Goal: Task Accomplishment & Management: Manage account settings

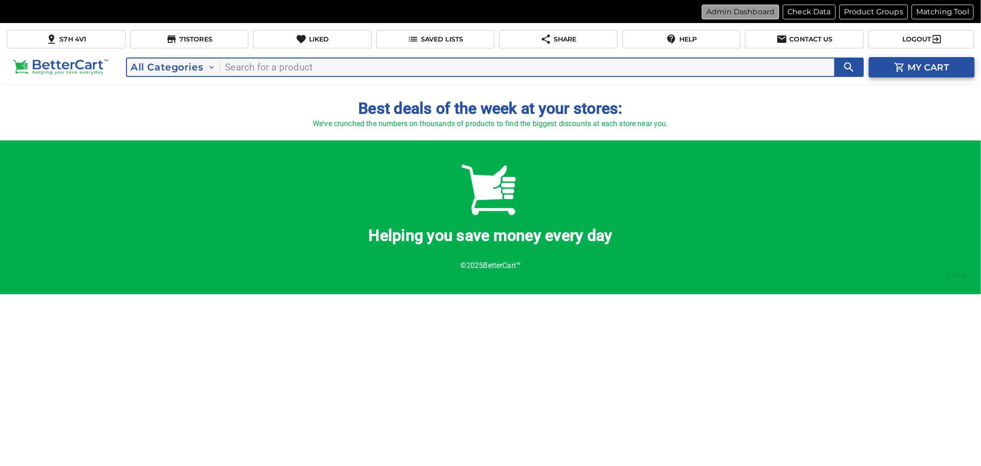
click at [749, 15] on p "Admin Dashboard" at bounding box center [741, 11] width 68 height 11
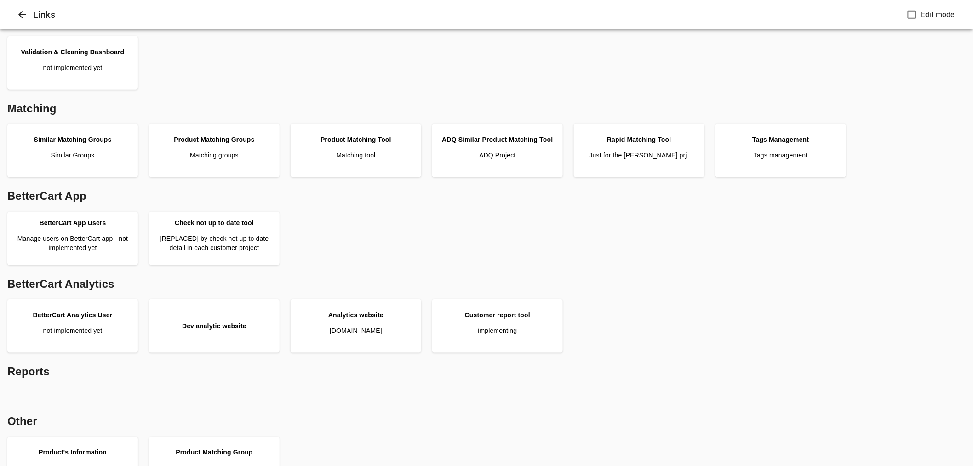
scroll to position [204, 0]
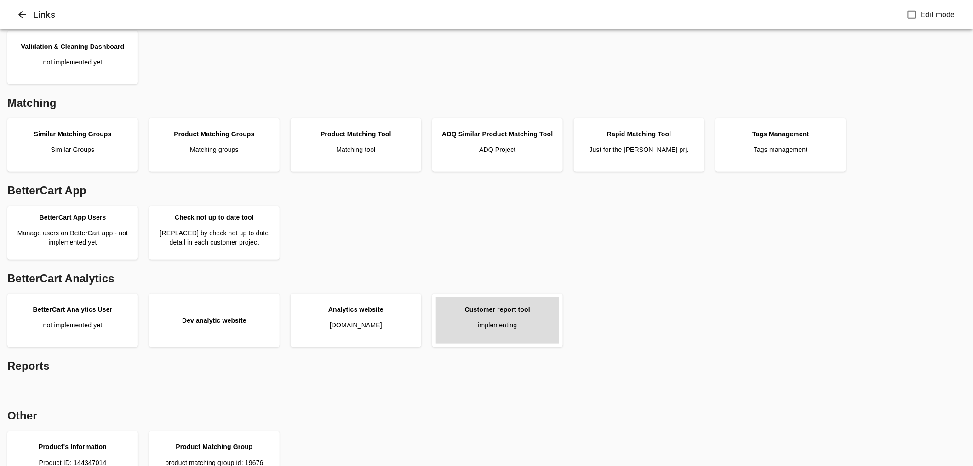
click at [521, 307] on div "Customer report tool" at bounding box center [497, 309] width 65 height 9
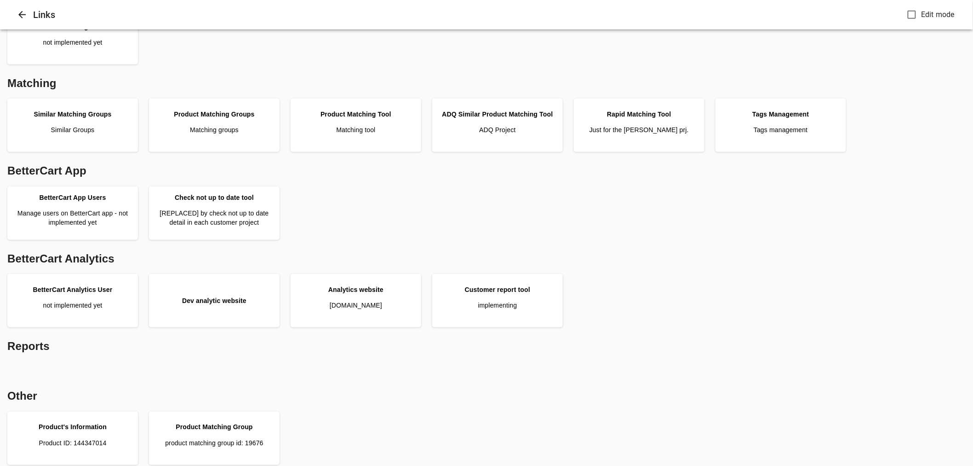
scroll to position [230, 0]
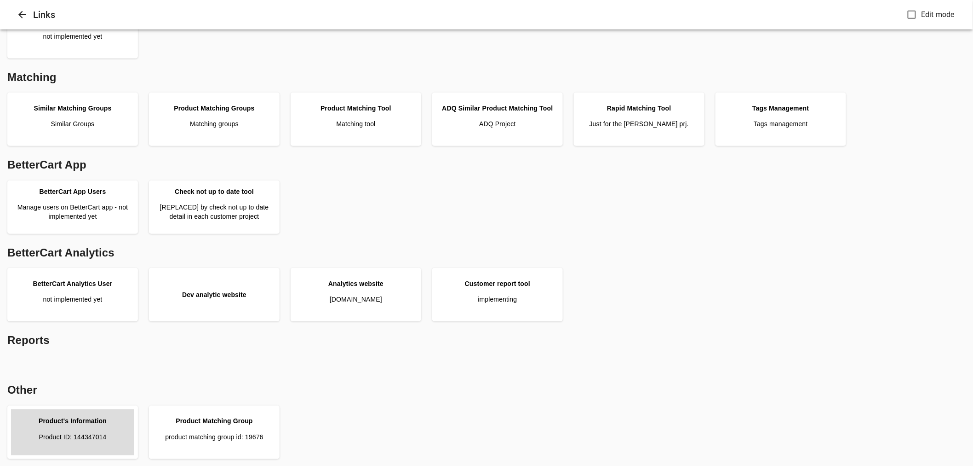
click at [91, 421] on div "Product's Information" at bounding box center [73, 420] width 68 height 9
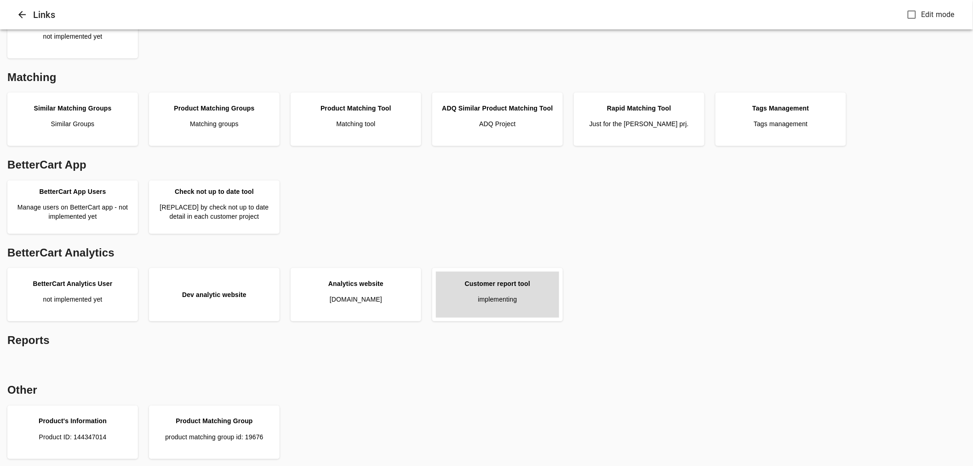
click at [498, 282] on div "Customer report tool" at bounding box center [497, 283] width 65 height 9
click at [499, 288] on link "Customer report tool implementing" at bounding box center [497, 294] width 123 height 46
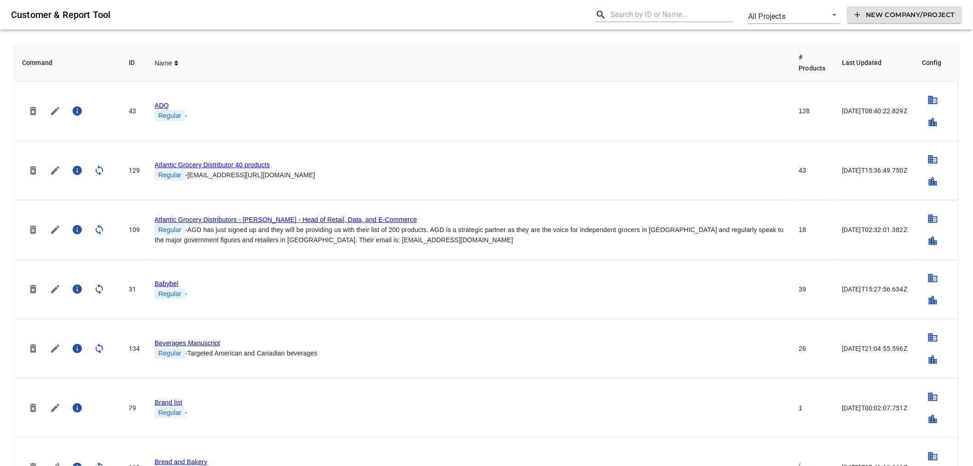
click at [645, 17] on input "text" at bounding box center [671, 14] width 123 height 15
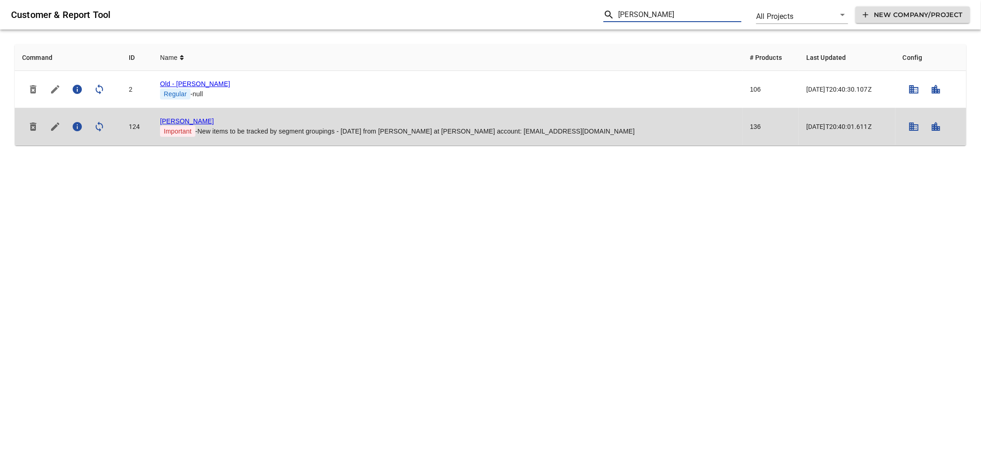
type input "storc"
click at [175, 118] on link "Storck" at bounding box center [187, 120] width 54 height 7
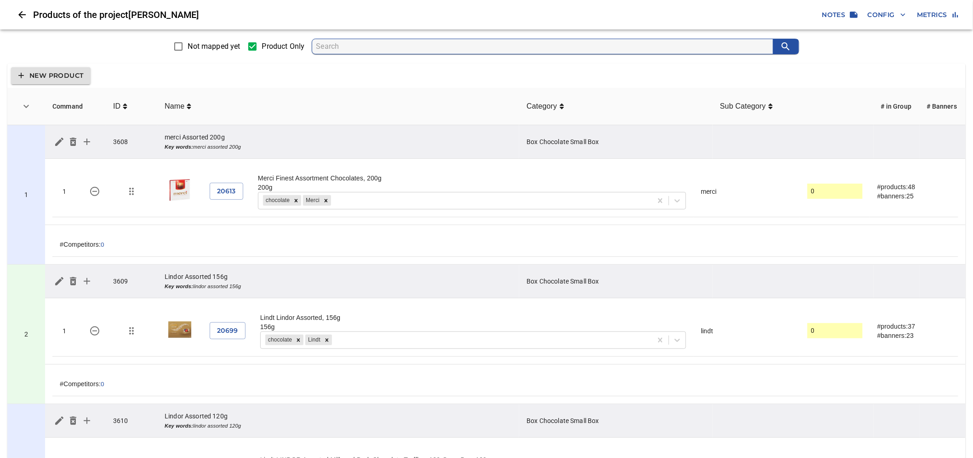
click at [356, 47] on input "search" at bounding box center [544, 46] width 457 height 15
type input "Morinaga Hi-chew"
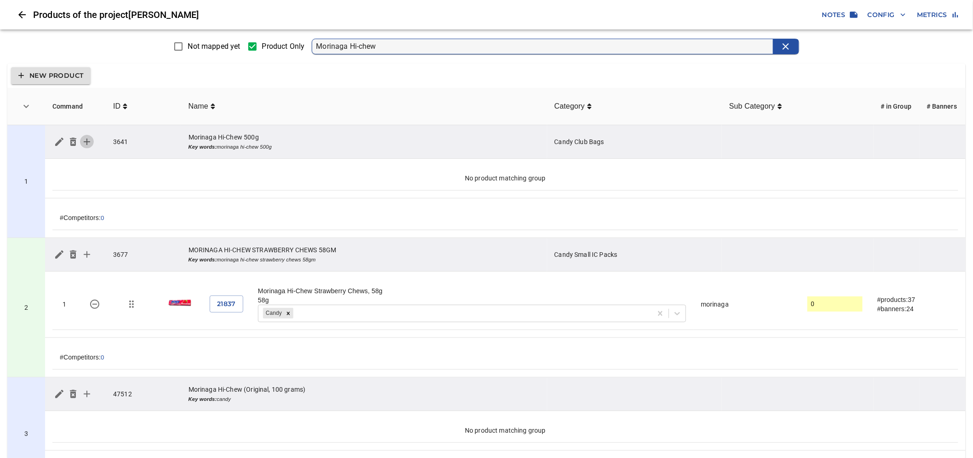
click at [86, 141] on icon "simple table" at bounding box center [87, 141] width 6 height 6
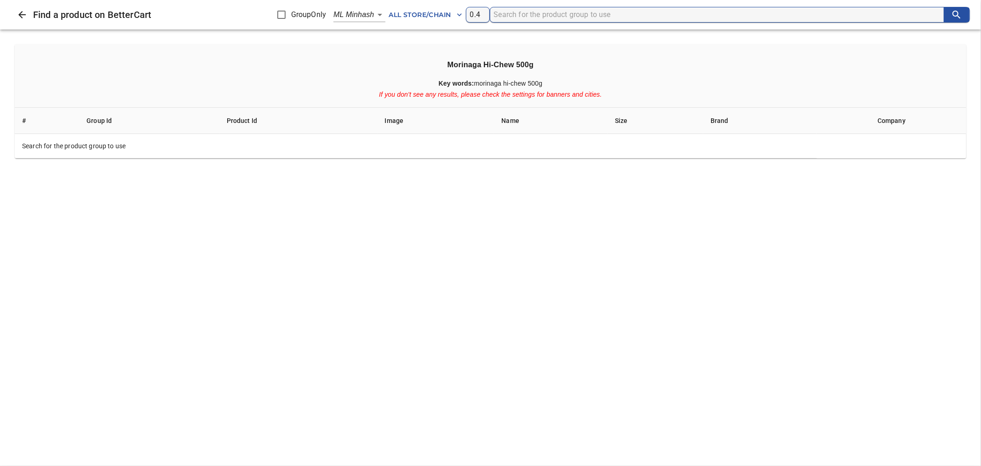
click at [477, 68] on h3 "Morinaga Hi-Chew 500g" at bounding box center [490, 64] width 937 height 11
copy h3 "Morinaga"
click at [550, 14] on input "search" at bounding box center [719, 14] width 450 height 15
paste input "Morinaga"
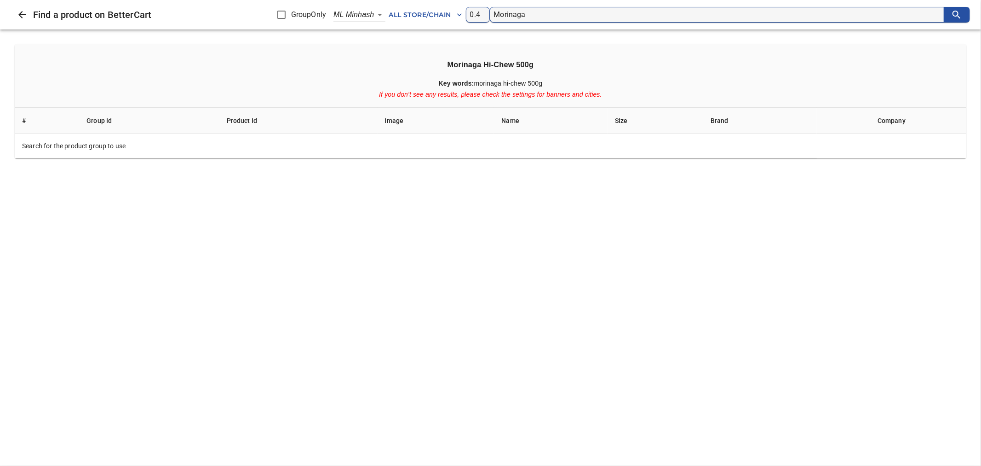
click at [494, 12] on input "Morinaga" at bounding box center [719, 14] width 450 height 15
type input "morinaga"
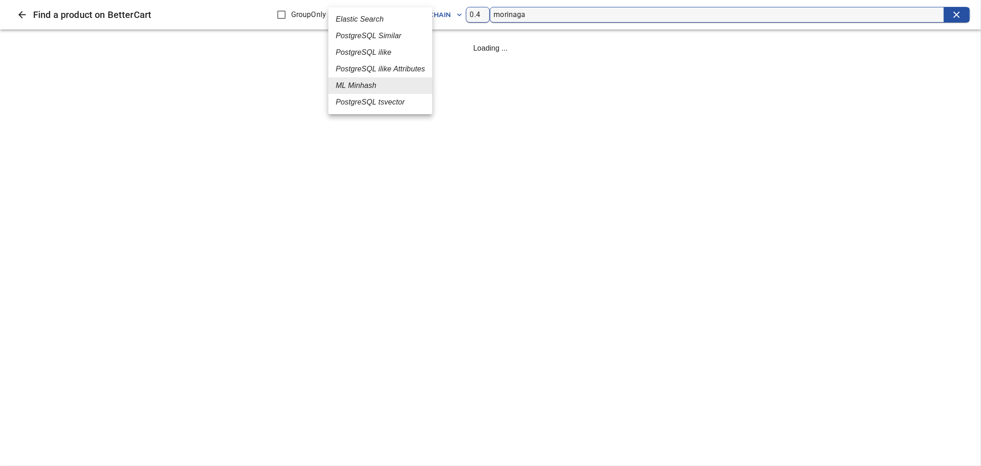
click at [375, 12] on body "tspan{white-space:pre} Products of the project Storck Notes Config Metrics Not …" at bounding box center [490, 248] width 981 height 497
click at [380, 51] on em "PostgreSQL ilike" at bounding box center [364, 52] width 56 height 11
type input "4"
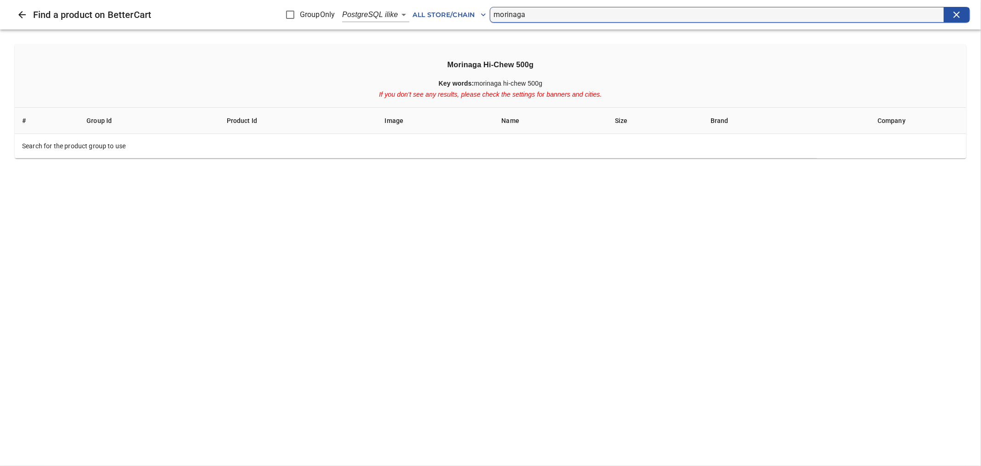
click at [545, 11] on input "morinaga" at bounding box center [719, 14] width 450 height 15
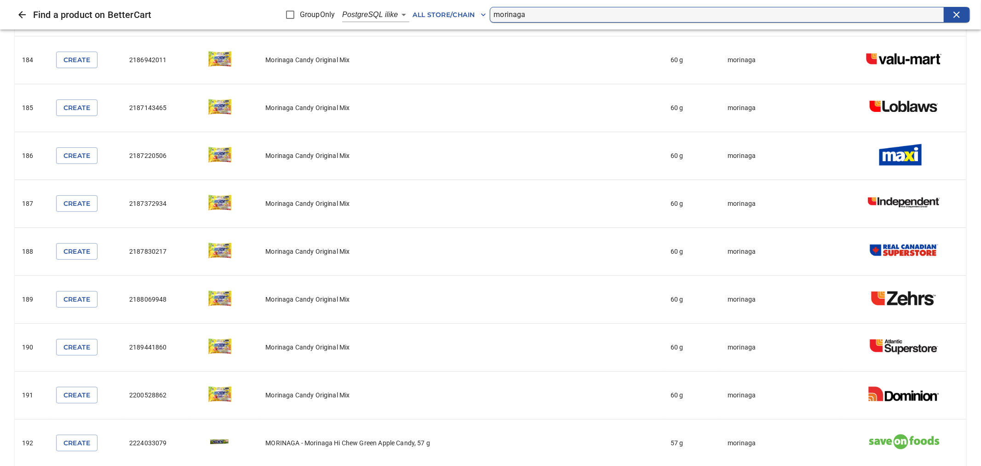
scroll to position [8839, 0]
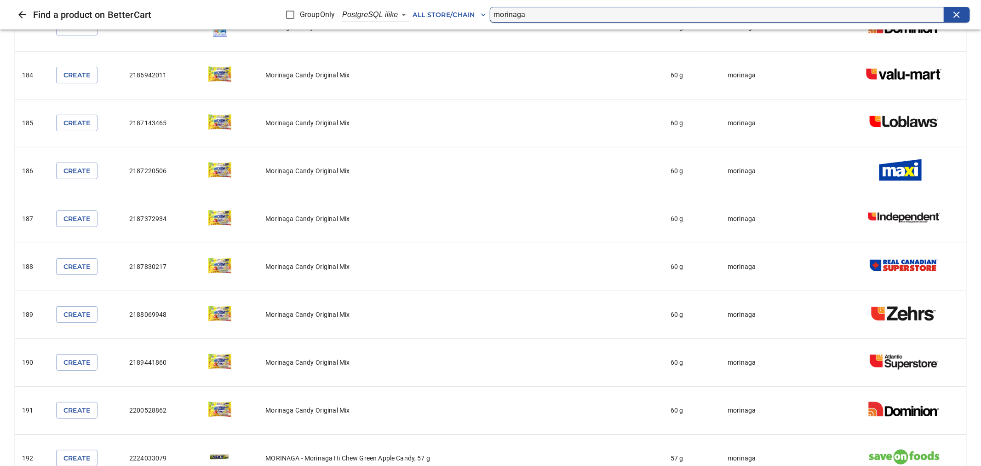
drag, startPoint x: 532, startPoint y: 16, endPoint x: 489, endPoint y: 19, distance: 43.4
click at [490, 19] on form "morinaga" at bounding box center [730, 15] width 481 height 16
type input "hi-chew"
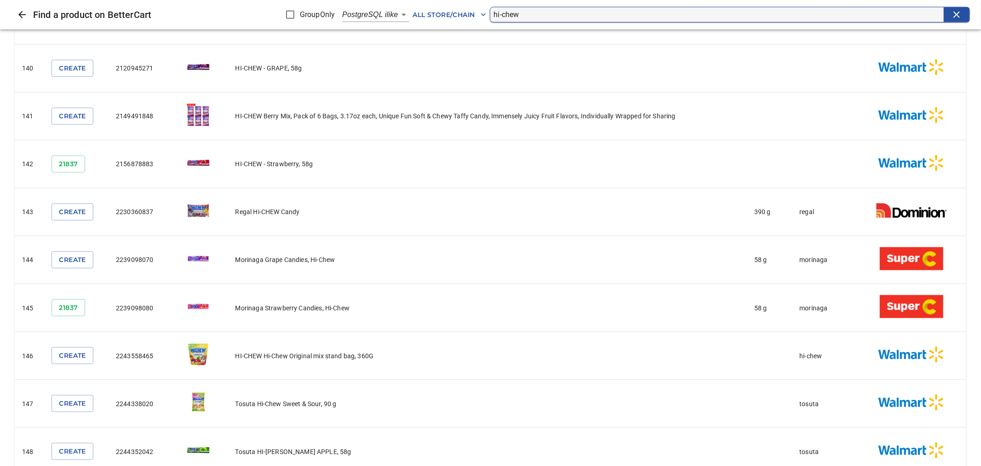
scroll to position [4781, 0]
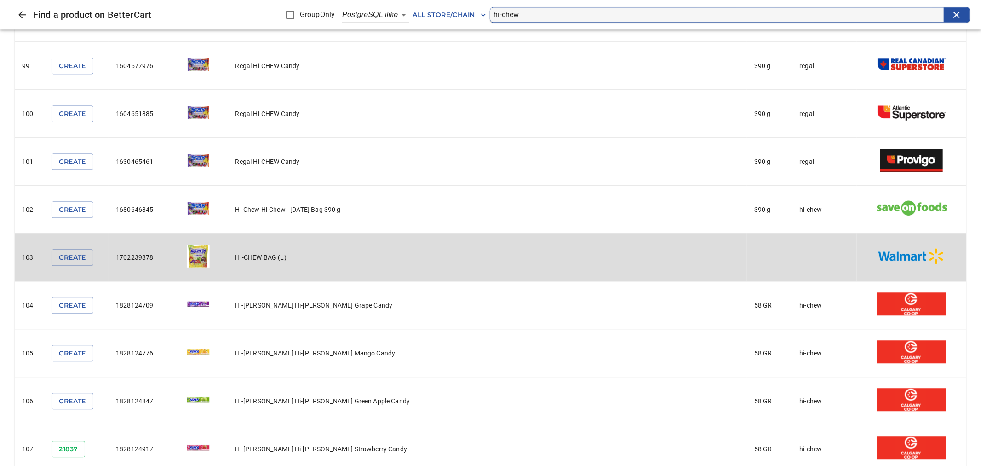
click at [148, 233] on td "1702239878" at bounding box center [138, 257] width 59 height 48
copy td "1702239878"
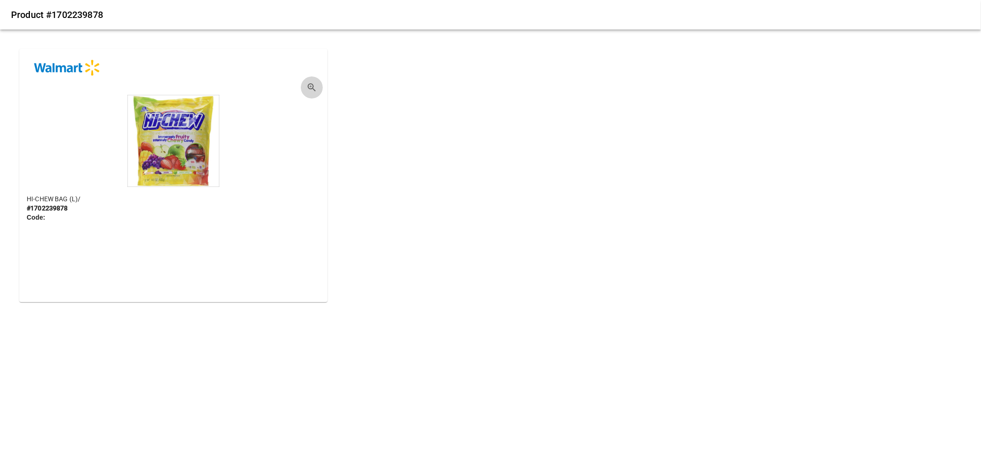
click at [308, 86] on icon "button" at bounding box center [312, 87] width 8 height 8
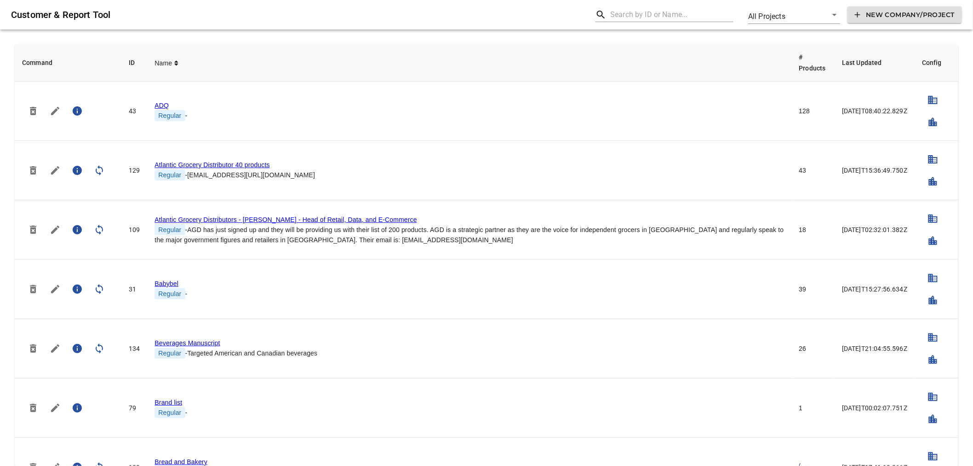
click at [658, 20] on input "text" at bounding box center [671, 14] width 123 height 15
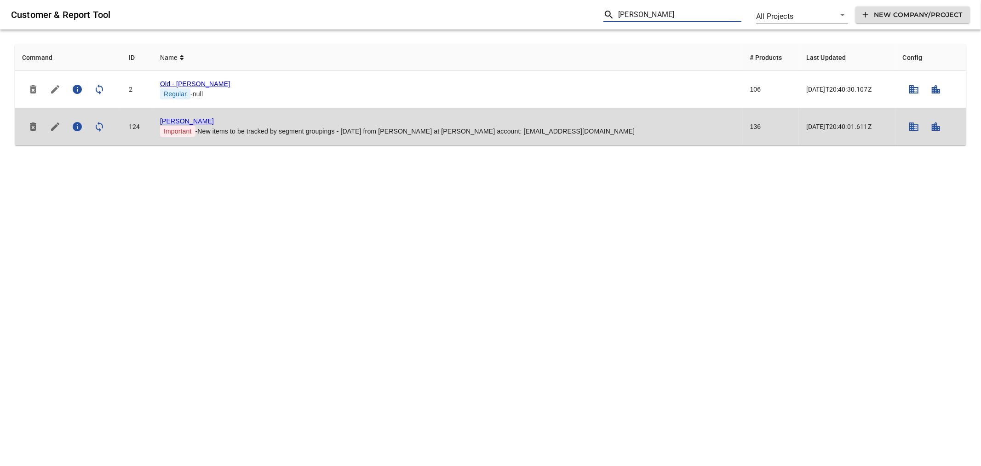
type input "[PERSON_NAME]"
click at [172, 118] on link "[PERSON_NAME]" at bounding box center [187, 120] width 54 height 7
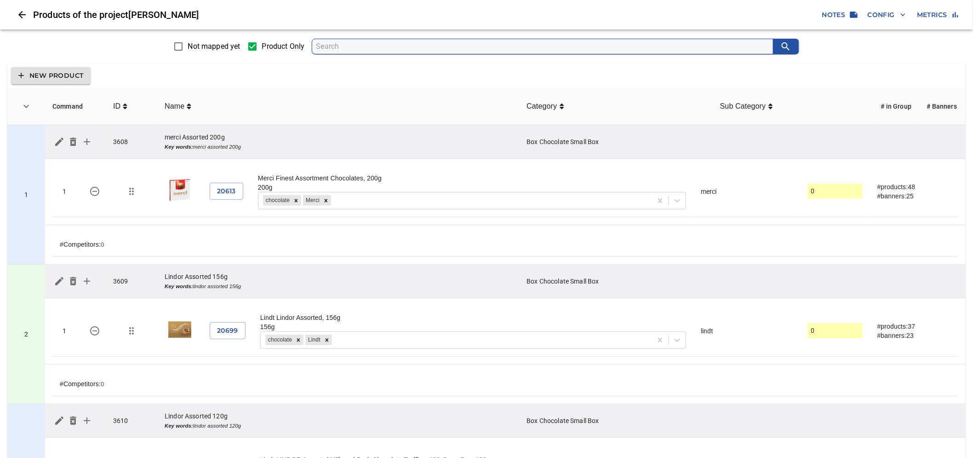
click at [935, 15] on span "Metrics" at bounding box center [937, 15] width 41 height 12
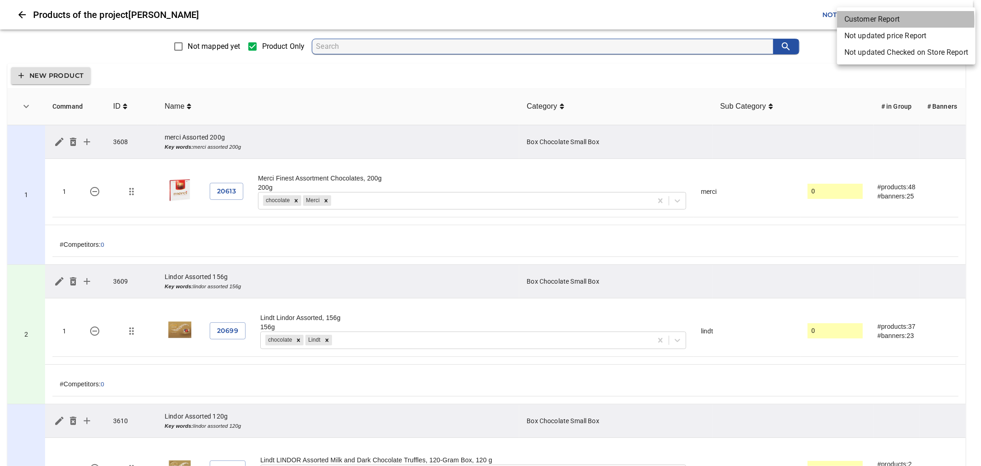
click at [866, 21] on li "Customer Report" at bounding box center [906, 19] width 138 height 17
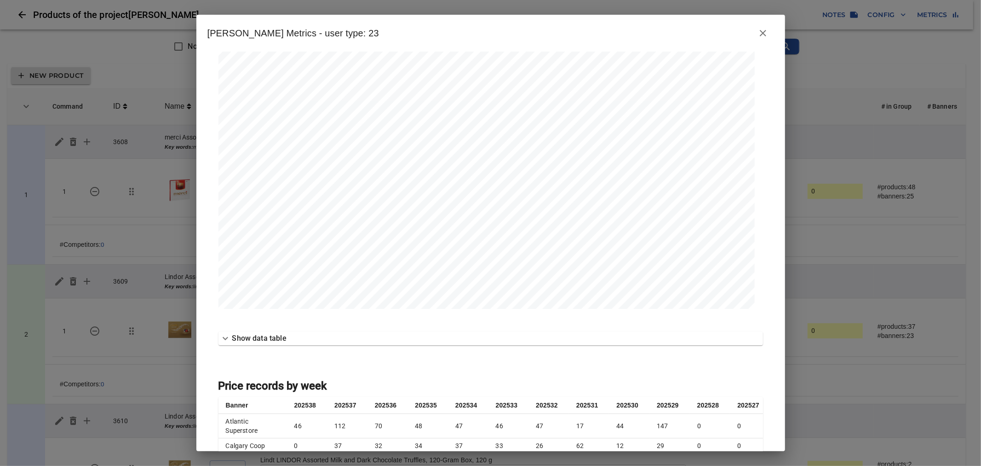
scroll to position [613, 0]
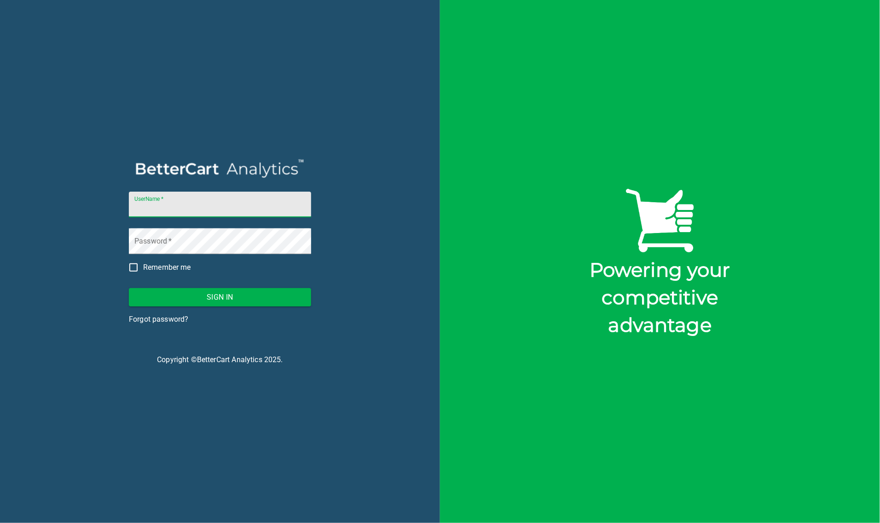
click at [228, 207] on input "UserName   *" at bounding box center [220, 205] width 182 height 26
type input "storck@bettercart.ca"
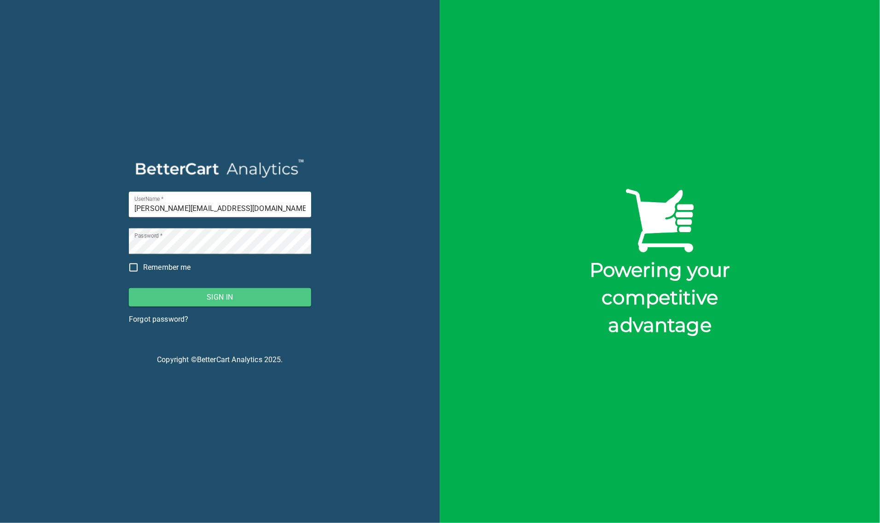
click at [233, 304] on span "Sign In" at bounding box center [219, 297] width 167 height 13
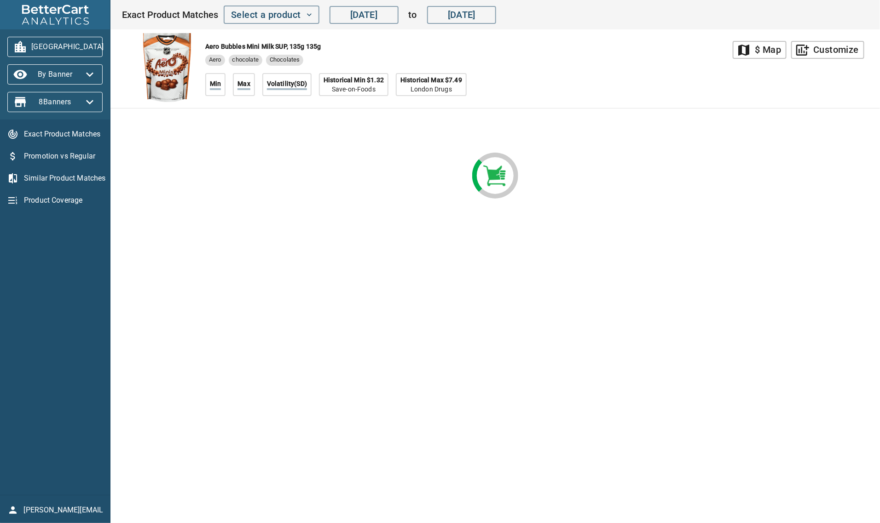
click at [67, 43] on span "Surrey" at bounding box center [55, 47] width 81 height 15
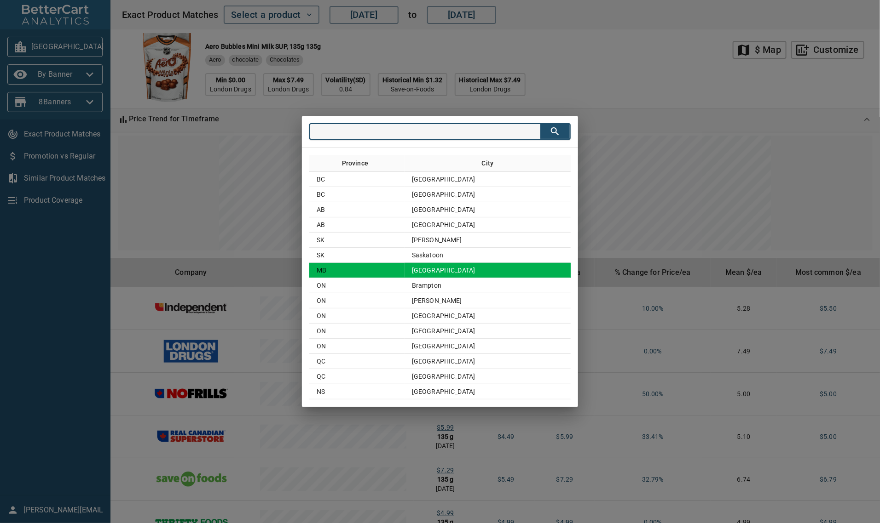
click at [465, 266] on td "Winnipeg" at bounding box center [487, 270] width 166 height 15
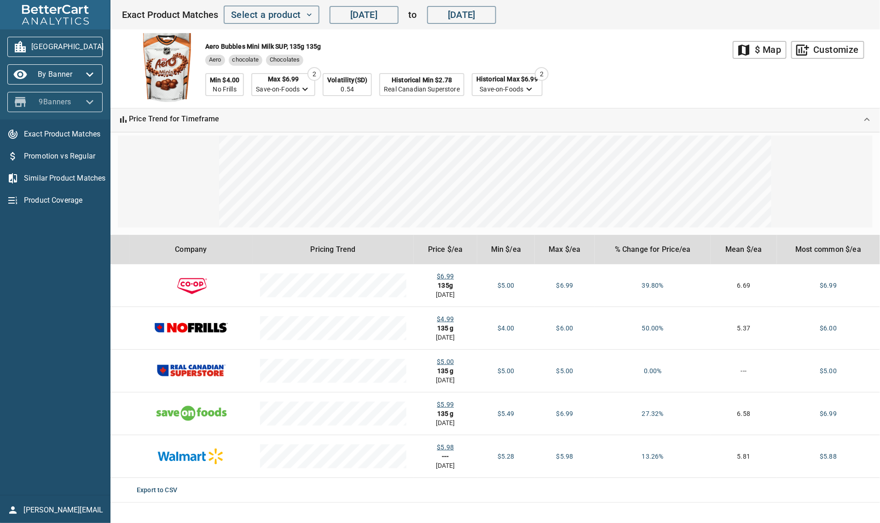
click at [91, 100] on icon "button" at bounding box center [89, 102] width 15 height 15
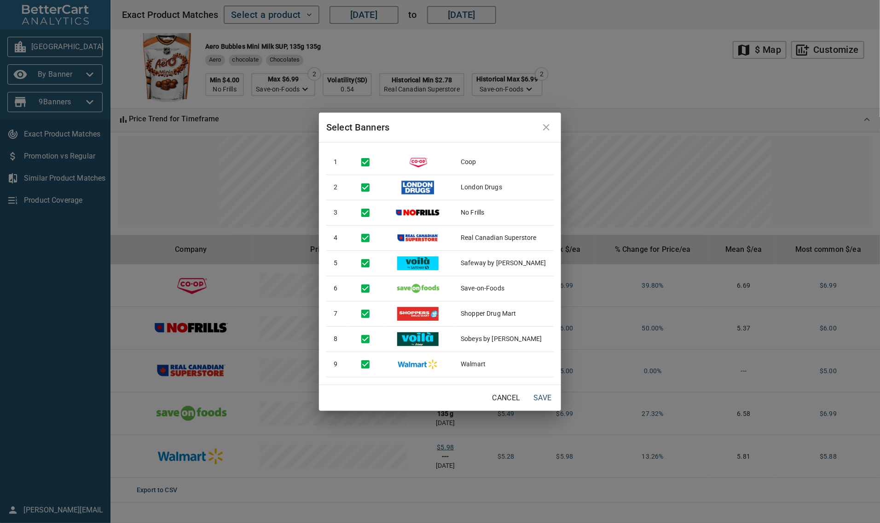
click at [79, 74] on div "Select Banners 1 Coop 2 London Drugs 3 No Frills 4 Real Canadian Superstore 5 S…" at bounding box center [440, 261] width 880 height 523
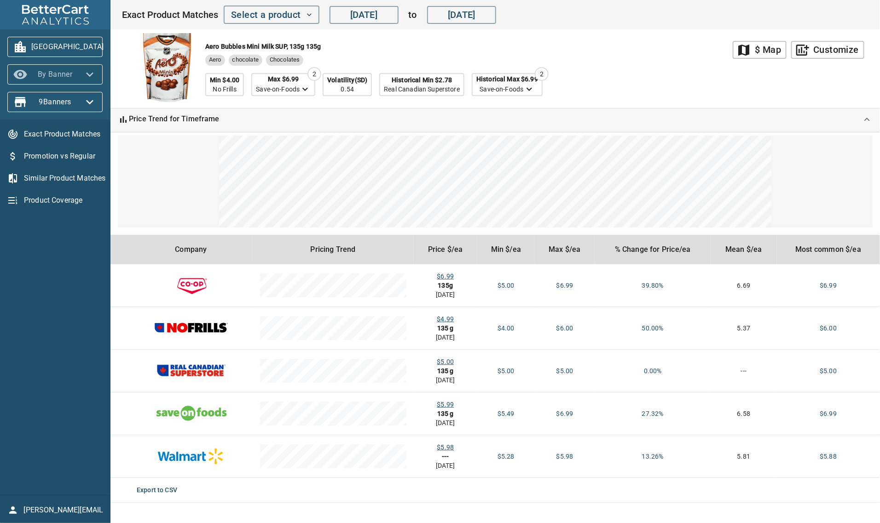
click at [87, 74] on icon "button" at bounding box center [89, 74] width 7 height 5
click at [50, 233] on div at bounding box center [440, 261] width 880 height 523
click at [81, 104] on span "9 Banners" at bounding box center [55, 102] width 81 height 15
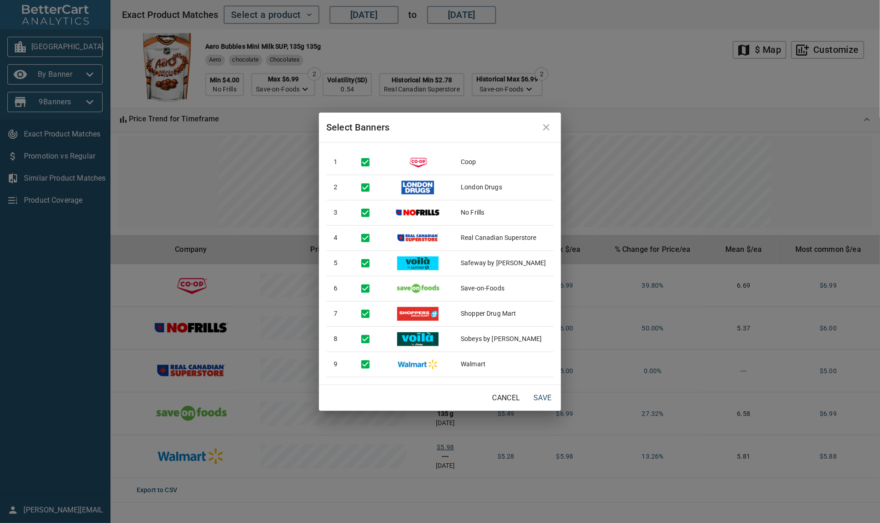
click at [505, 399] on span "Cancel" at bounding box center [506, 398] width 28 height 13
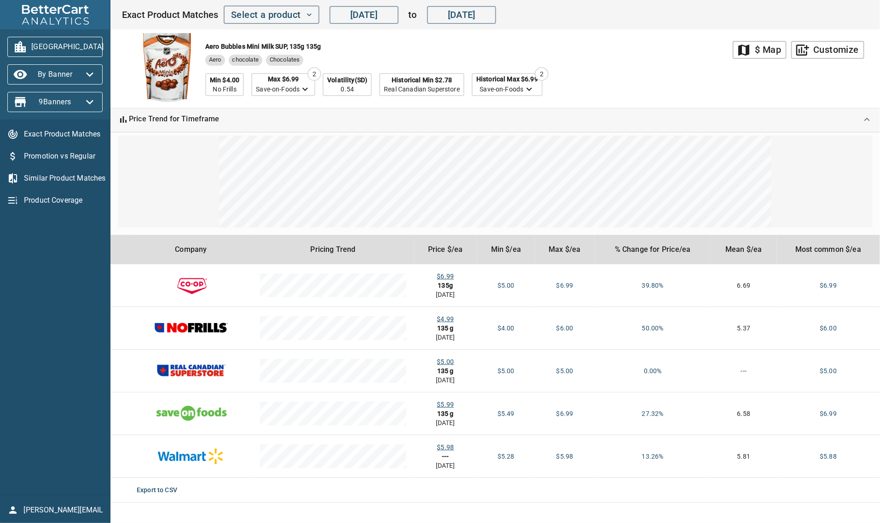
click at [70, 511] on span "storck@bettercart.ca" at bounding box center [63, 510] width 79 height 11
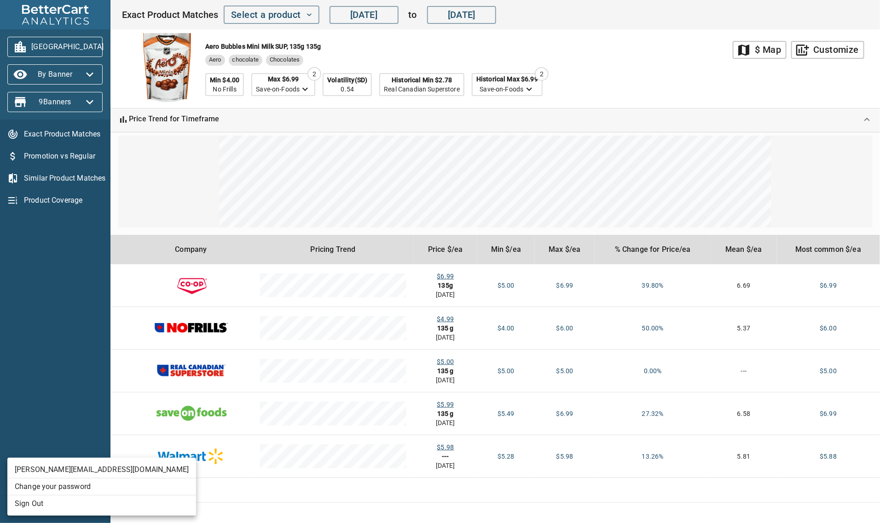
click at [68, 502] on li "Sign Out" at bounding box center [101, 504] width 189 height 17
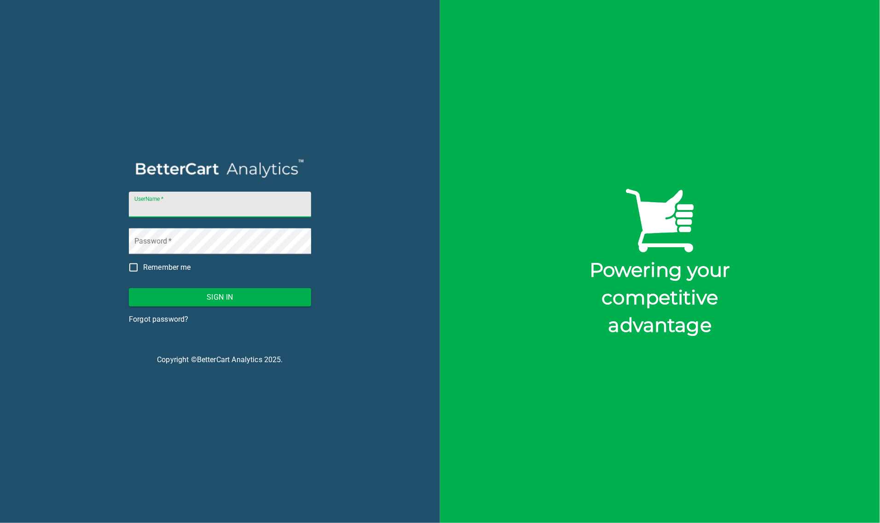
click at [220, 207] on input "UserName   *" at bounding box center [220, 205] width 182 height 26
type input "[EMAIL_ADDRESS][DOMAIN_NAME]"
click at [242, 302] on span "Sign In" at bounding box center [219, 297] width 167 height 13
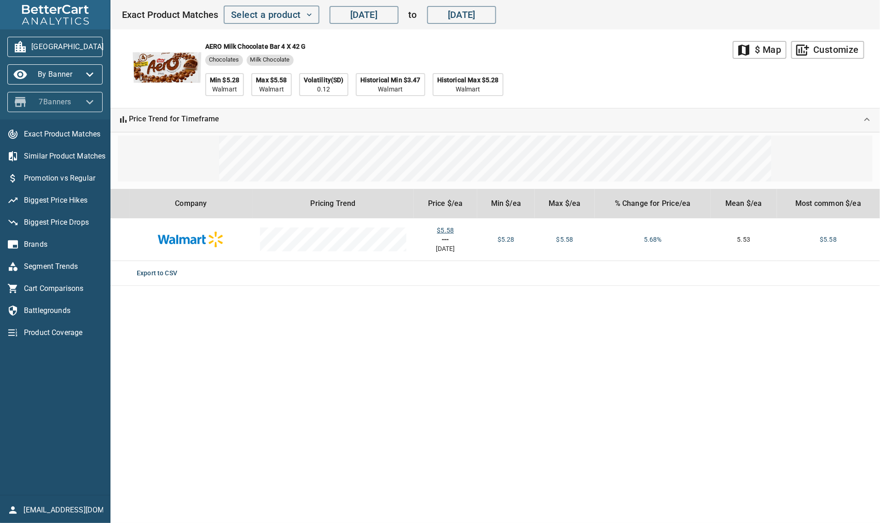
click at [78, 104] on span "7 Banners" at bounding box center [55, 102] width 81 height 15
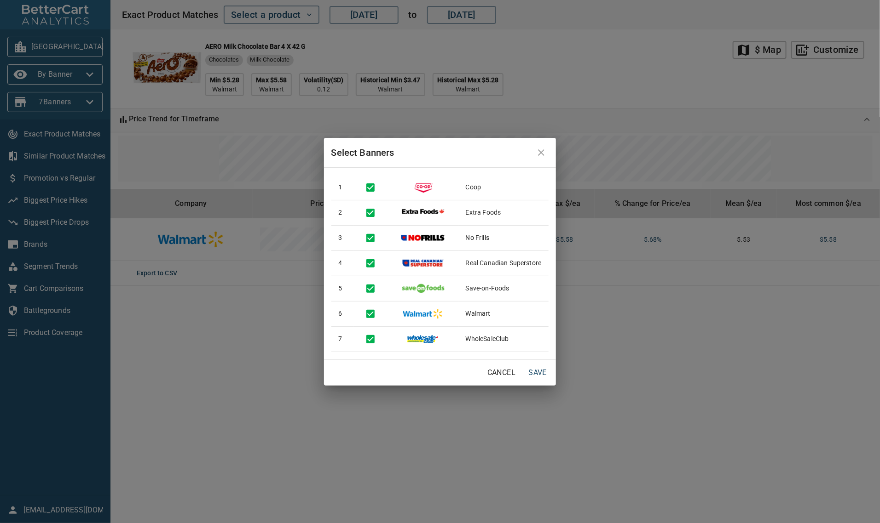
click at [69, 75] on div "Select Banners 1 Coop 2 Extra Foods 3 No Frills 4 Real Canadian Superstore 5 Sa…" at bounding box center [440, 261] width 880 height 523
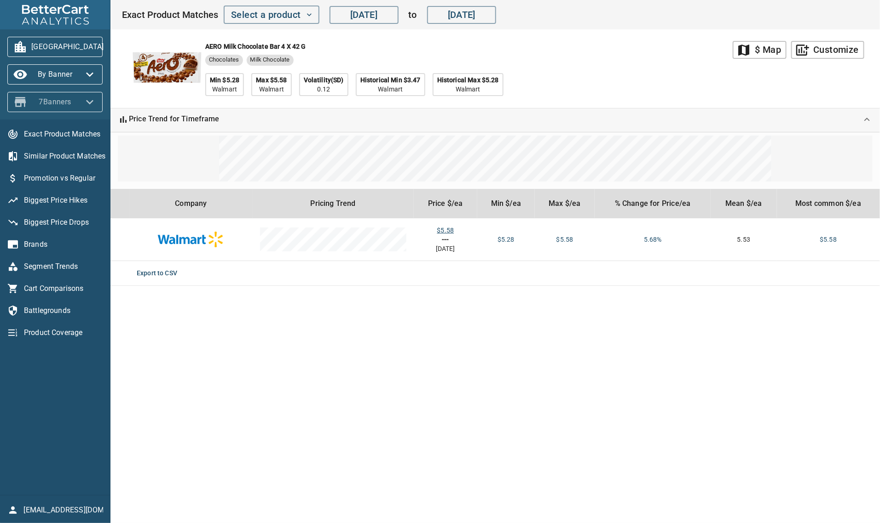
click at [84, 104] on icon "button" at bounding box center [89, 102] width 15 height 15
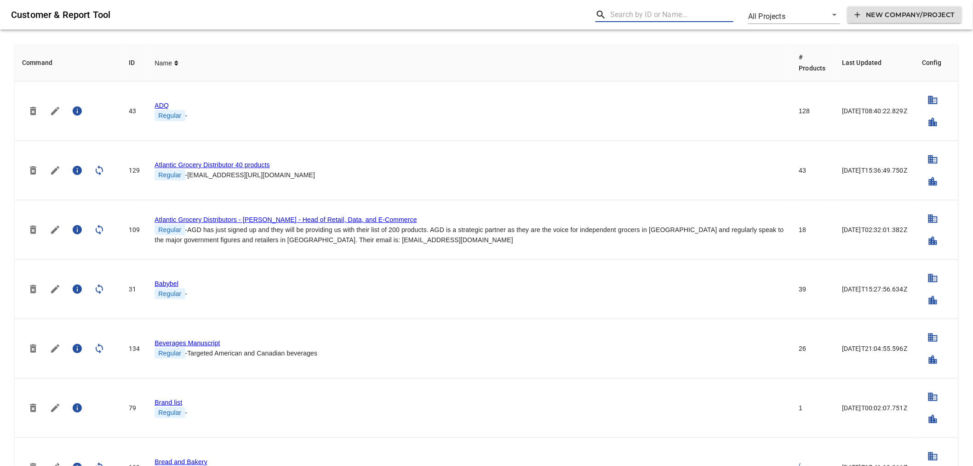
click at [653, 16] on input "text" at bounding box center [671, 14] width 123 height 15
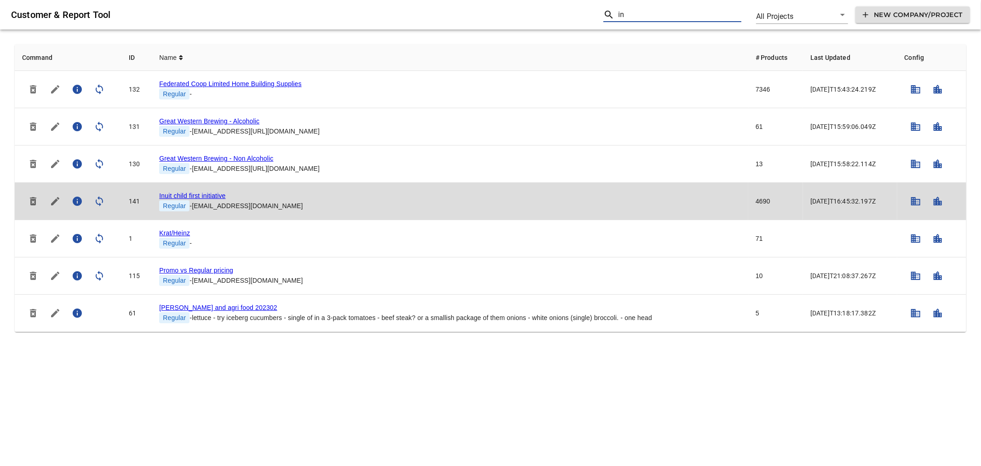
type input "in"
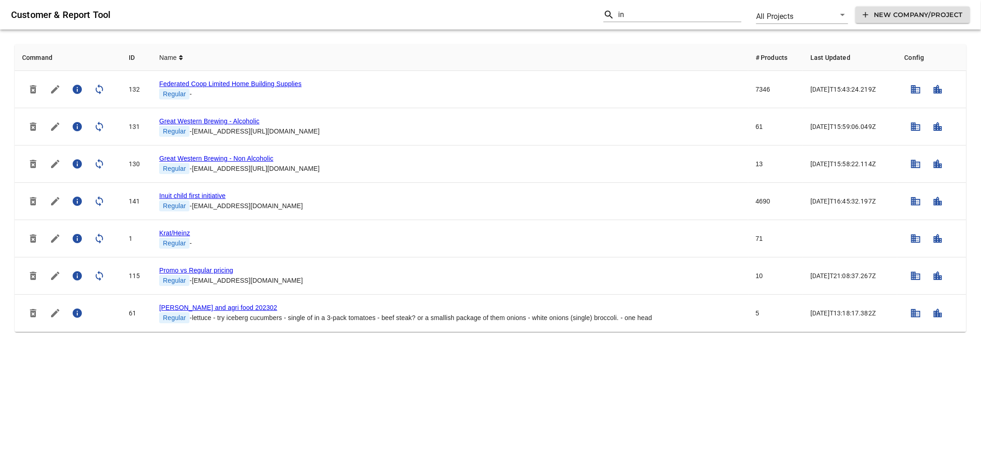
drag, startPoint x: 207, startPoint y: 193, endPoint x: 214, endPoint y: 194, distance: 7.0
click at [207, 193] on link "Inuit child first initiative" at bounding box center [192, 195] width 66 height 7
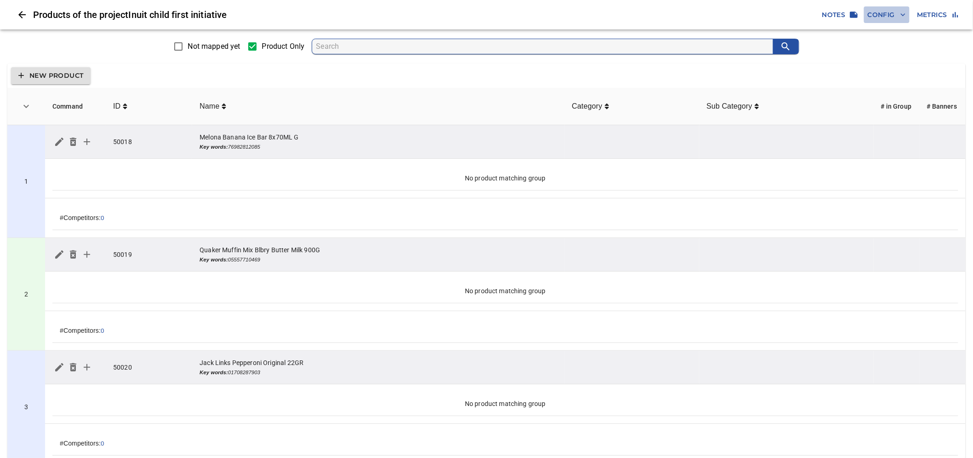
click at [888, 12] on span "Config" at bounding box center [887, 15] width 38 height 12
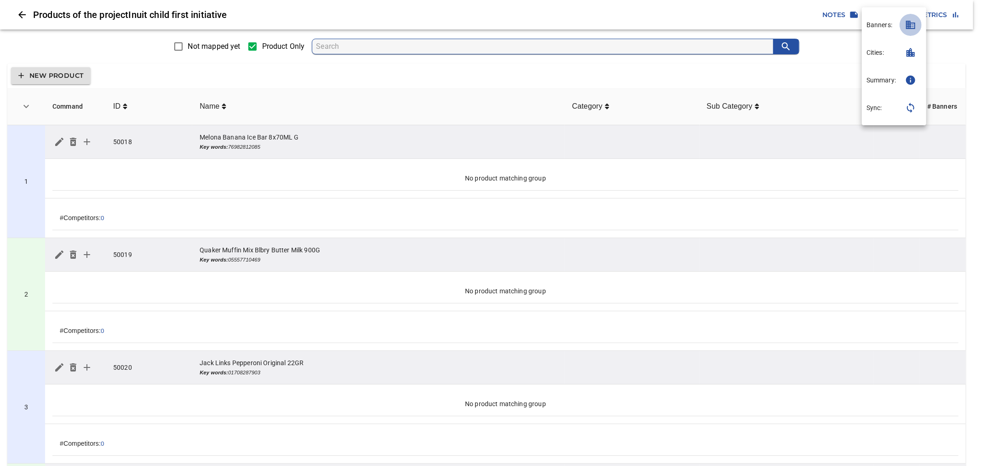
click at [912, 24] on icon "button" at bounding box center [910, 24] width 11 height 11
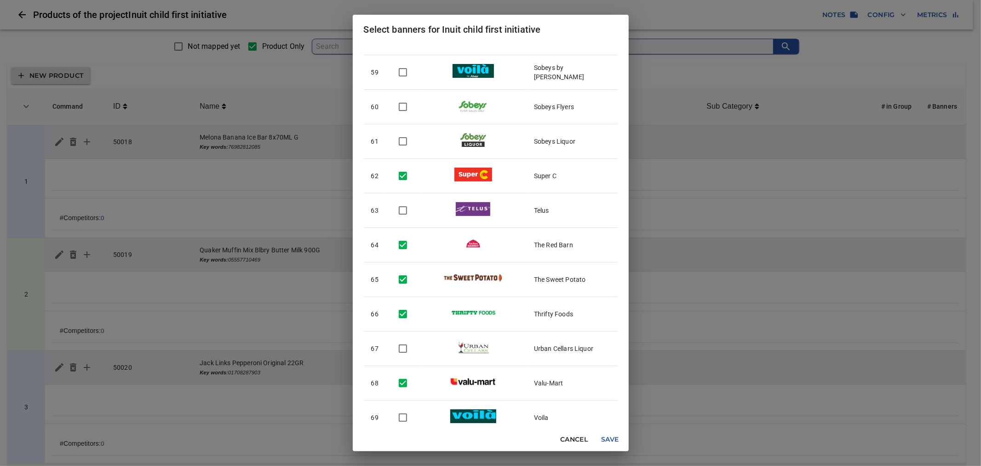
scroll to position [1883, 0]
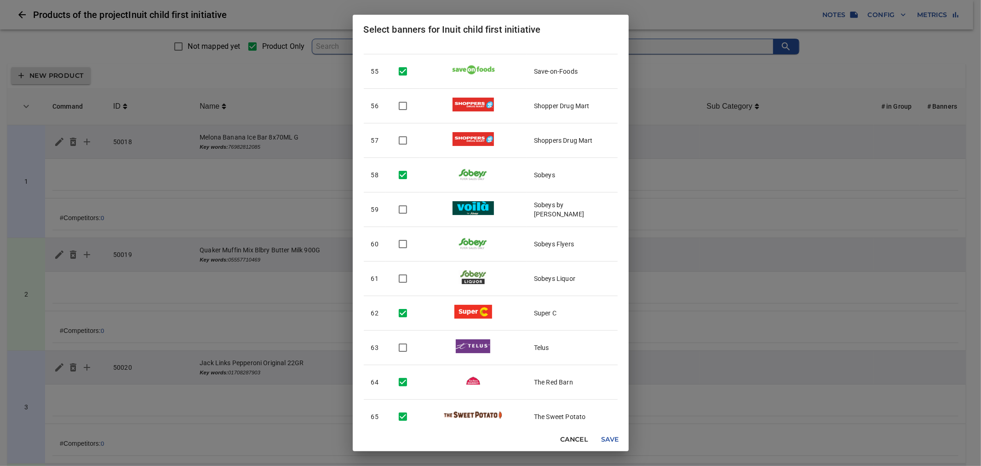
click at [704, 204] on div "Select banners for Inuit child first initiative # Logo Banner 1 Atlantic Supers…" at bounding box center [490, 233] width 981 height 466
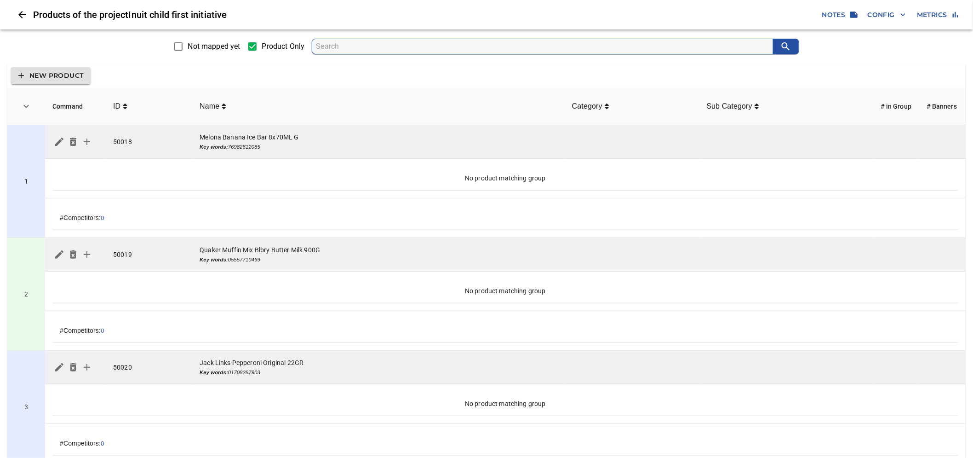
click at [884, 17] on span "Config" at bounding box center [887, 15] width 38 height 12
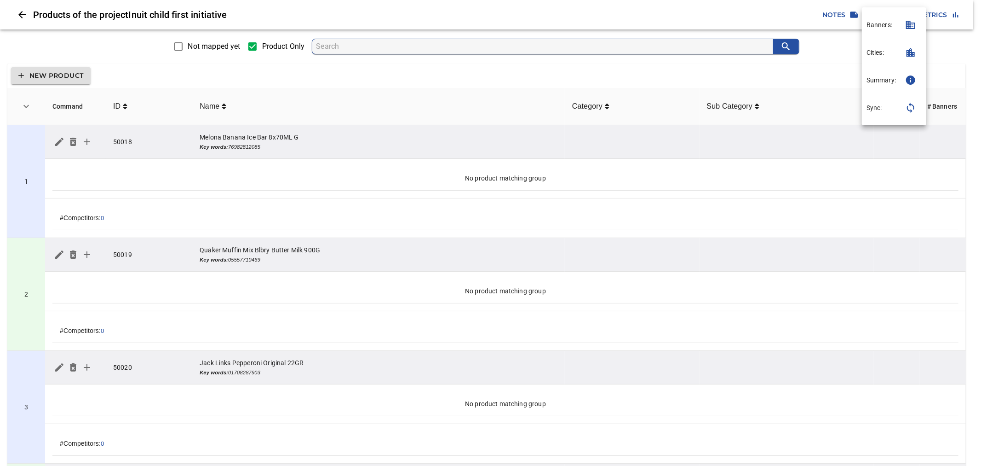
click at [907, 25] on icon "button" at bounding box center [910, 25] width 9 height 8
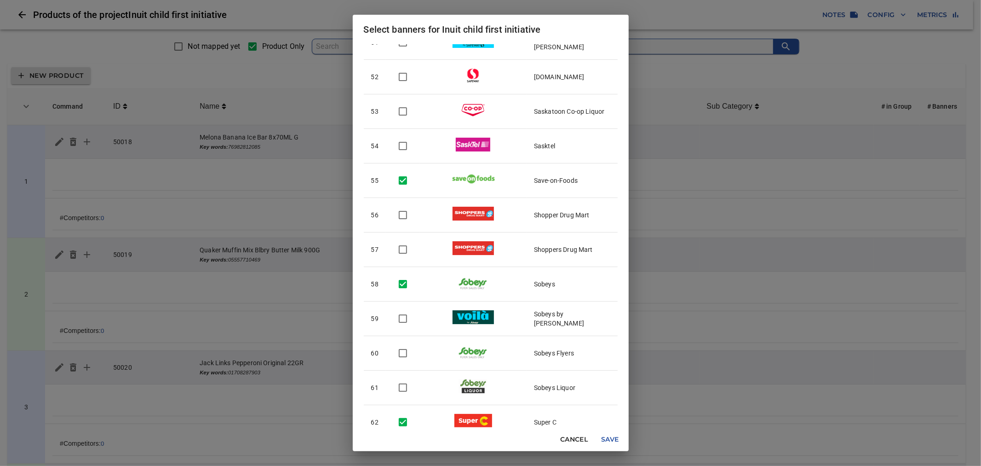
scroll to position [1788, 0]
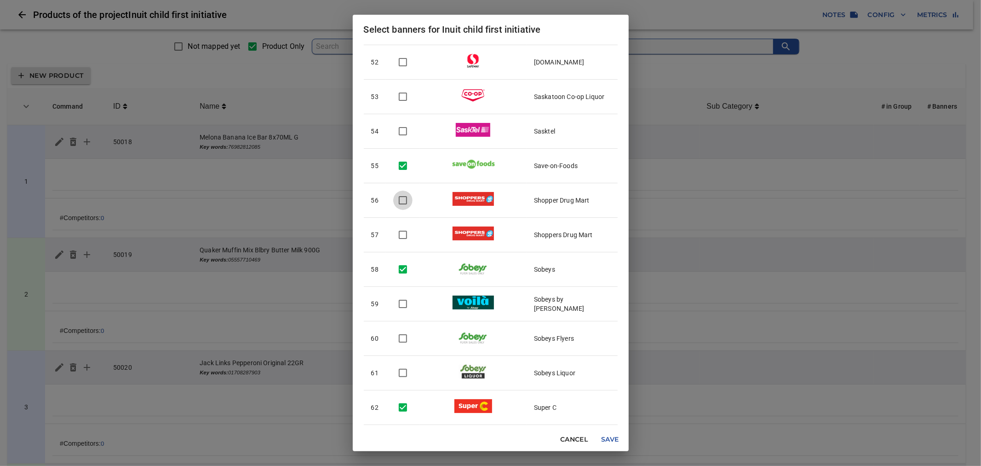
click at [401, 204] on input "checkbox" at bounding box center [402, 199] width 19 height 19
checkbox input "true"
click at [402, 234] on input "checkbox" at bounding box center [402, 234] width 19 height 19
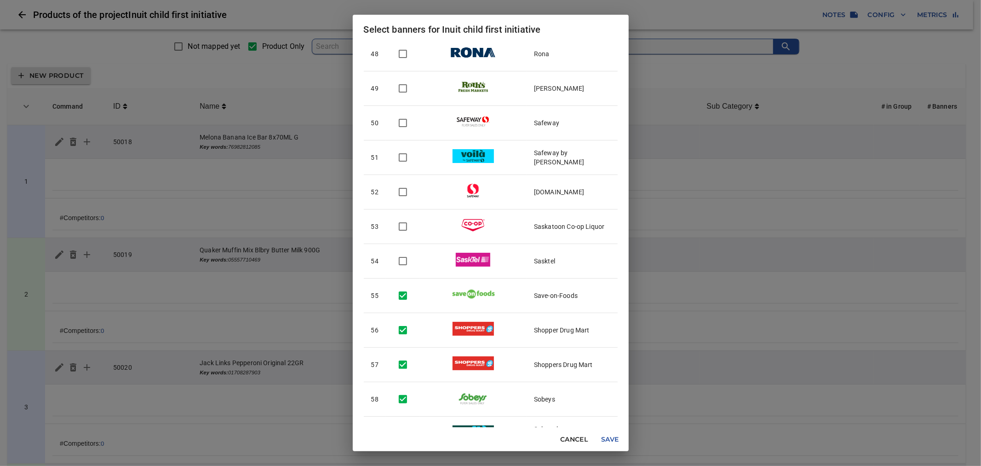
scroll to position [1686, 0]
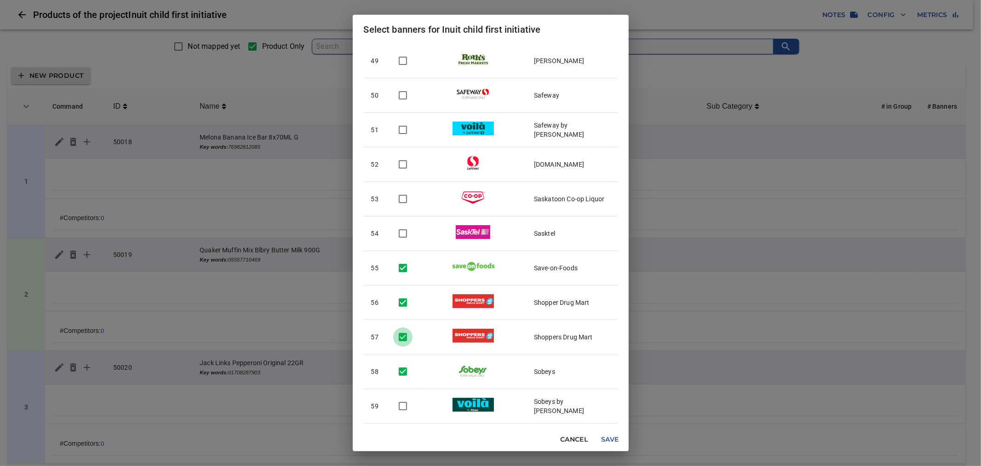
click at [403, 339] on input "checkbox" at bounding box center [402, 336] width 19 height 19
checkbox input "false"
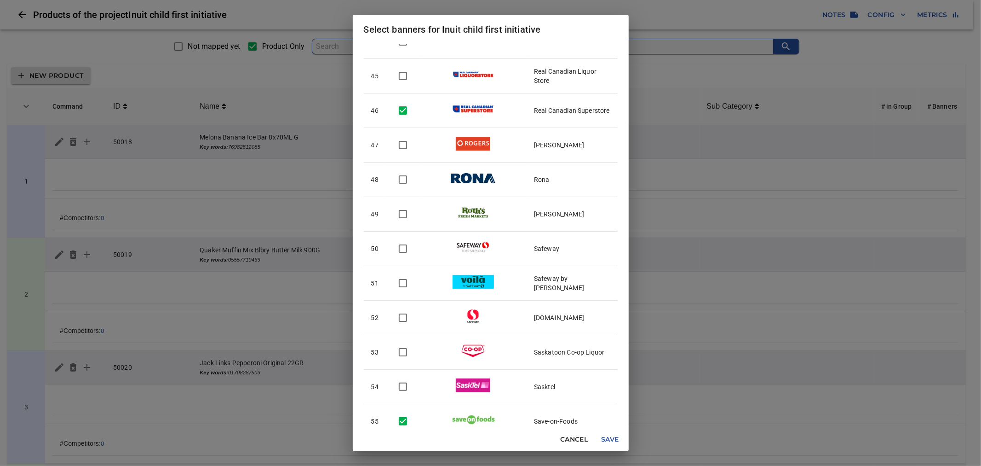
scroll to position [1584, 0]
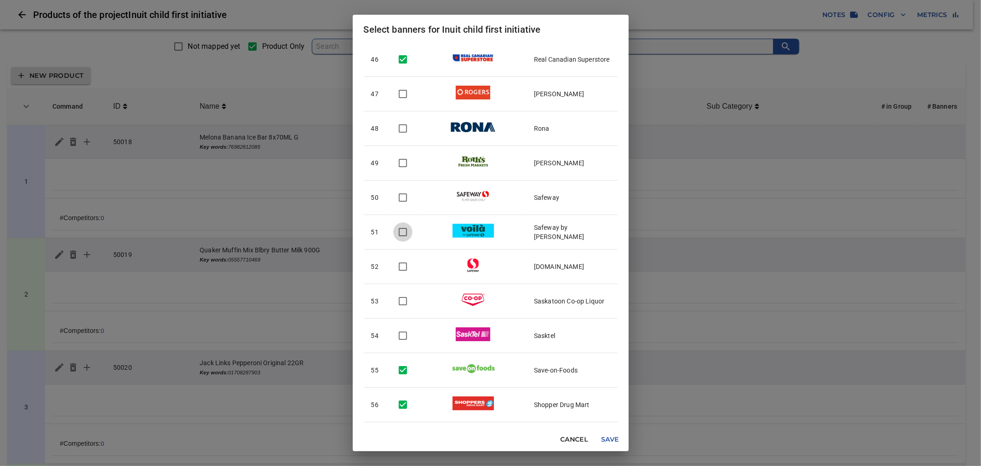
click at [405, 236] on input "checkbox" at bounding box center [402, 231] width 19 height 19
checkbox input "true"
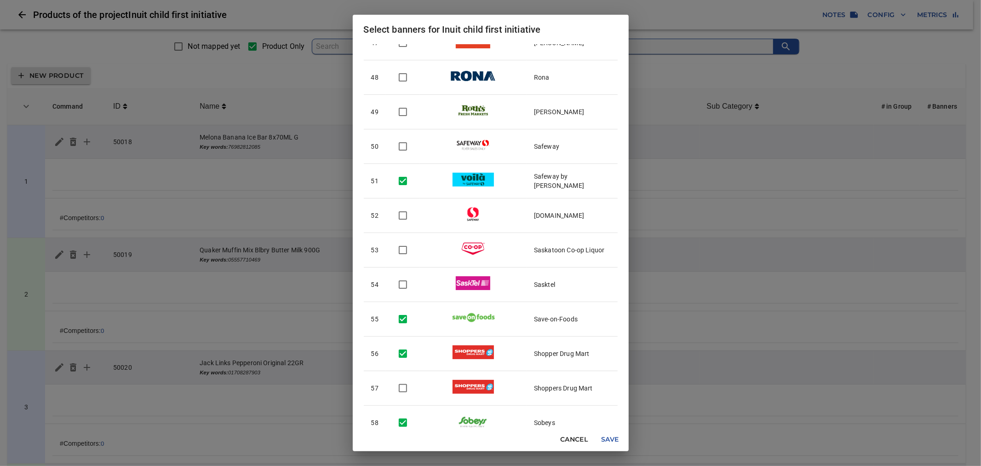
scroll to position [1686, 0]
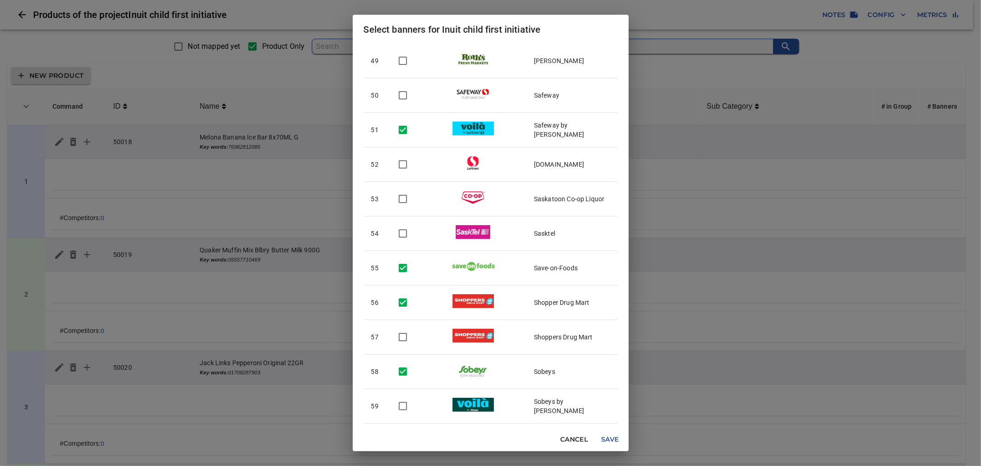
click at [401, 338] on input "checkbox" at bounding box center [402, 336] width 19 height 19
checkbox input "true"
click at [604, 439] on span "Save" at bounding box center [610, 439] width 22 height 12
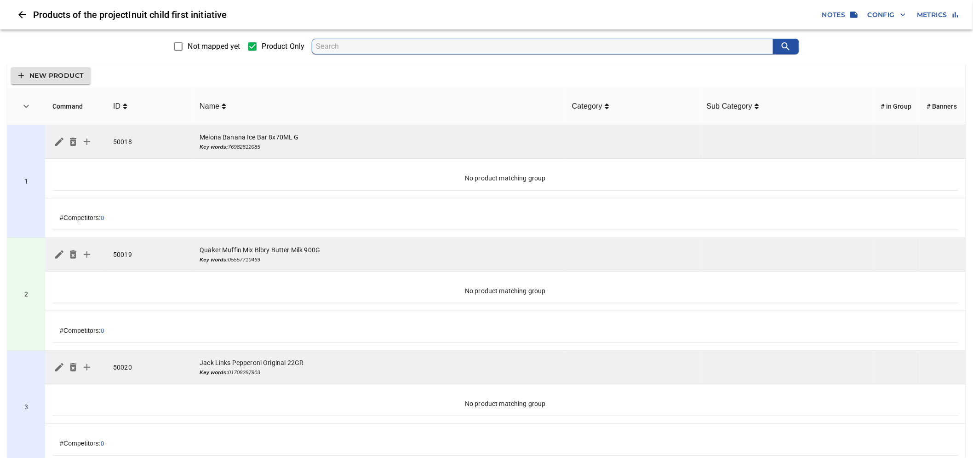
click at [880, 15] on span "Config" at bounding box center [887, 15] width 38 height 12
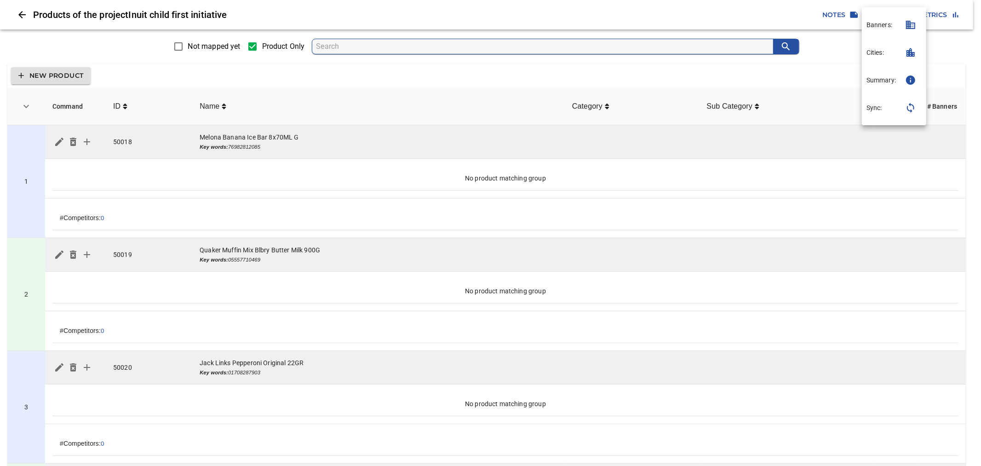
click at [886, 26] on p "Banners:" at bounding box center [880, 24] width 26 height 9
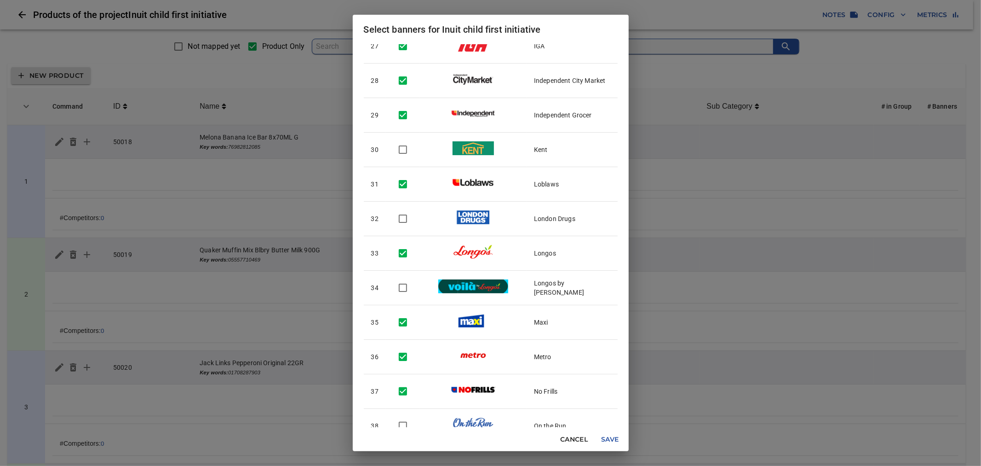
scroll to position [971, 0]
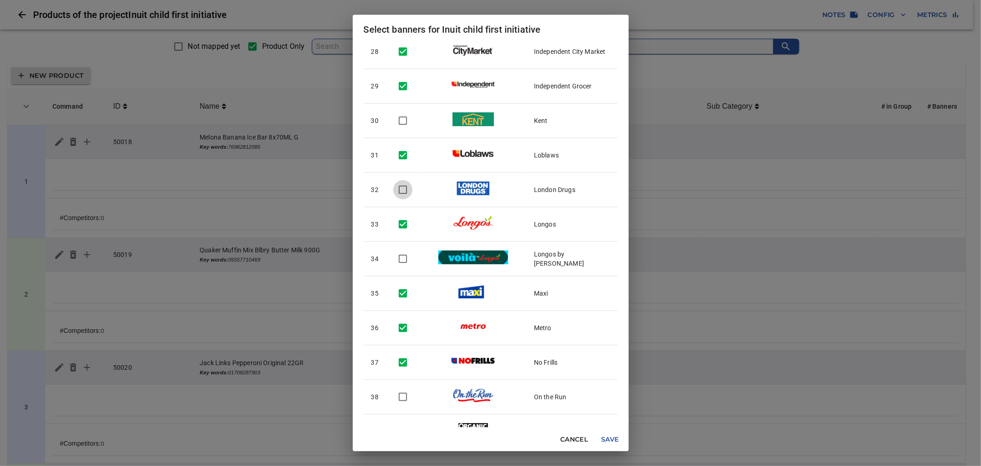
click at [405, 191] on input "checkbox" at bounding box center [402, 189] width 19 height 19
checkbox input "true"
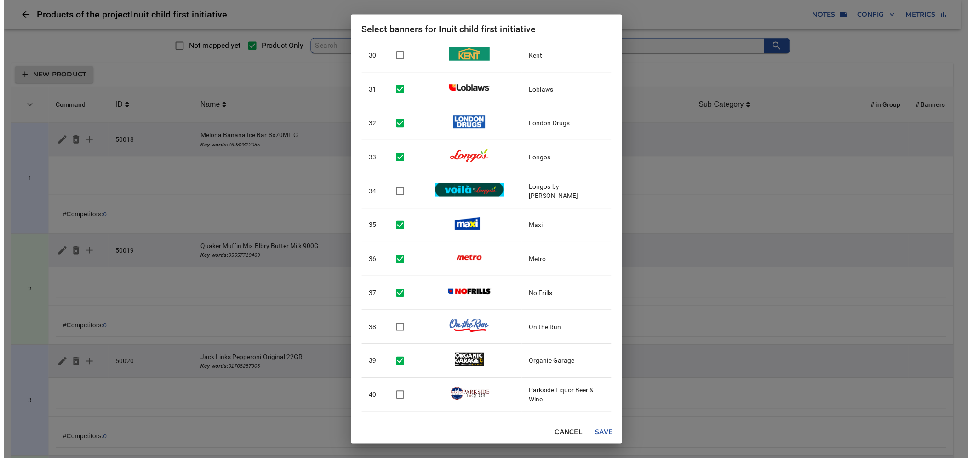
scroll to position [1073, 0]
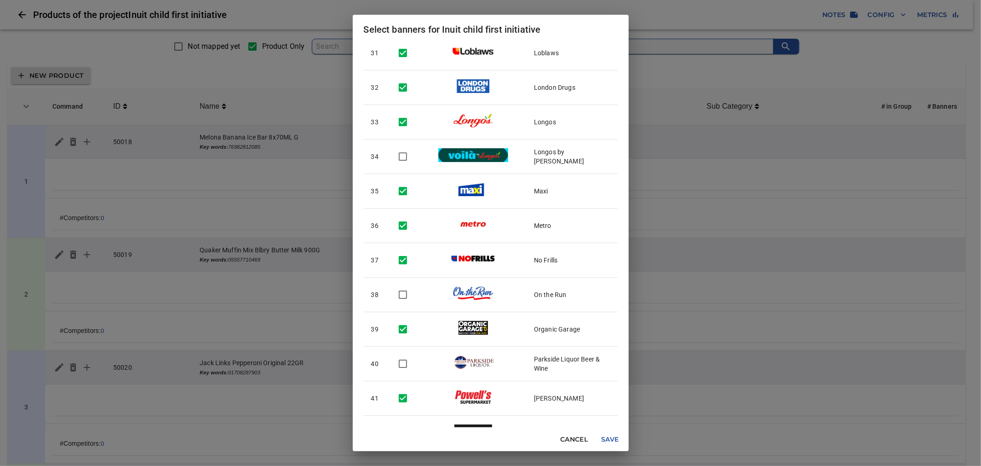
click at [617, 441] on span "Save" at bounding box center [610, 439] width 22 height 12
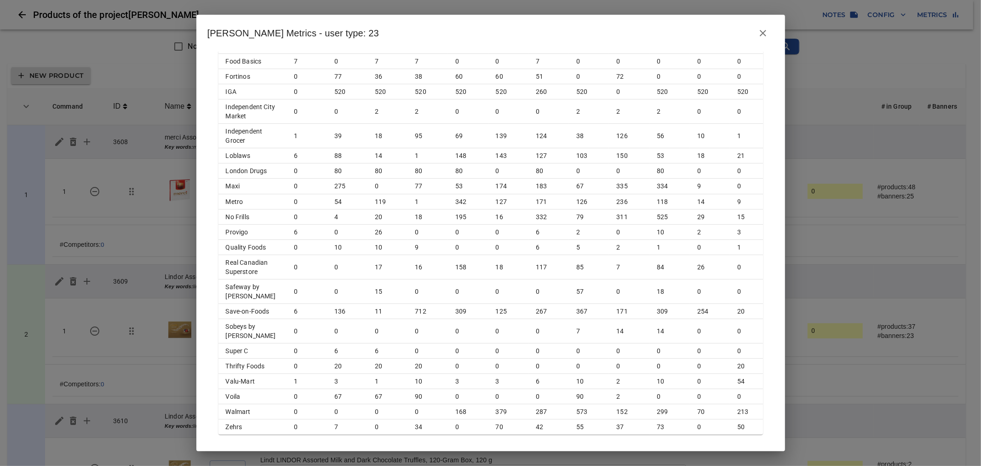
scroll to position [1055, 0]
